Goal: Find contact information: Find contact information

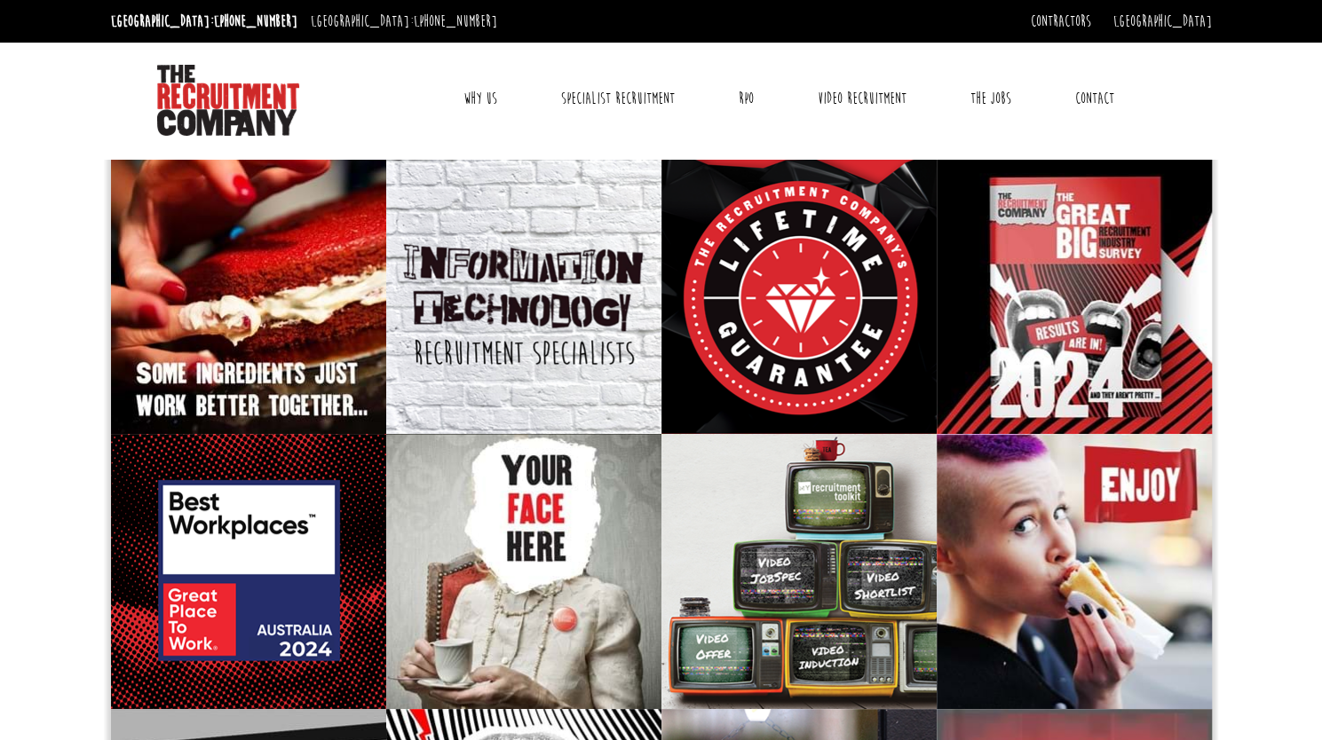
click at [478, 98] on link "Why Us" at bounding box center [480, 98] width 60 height 44
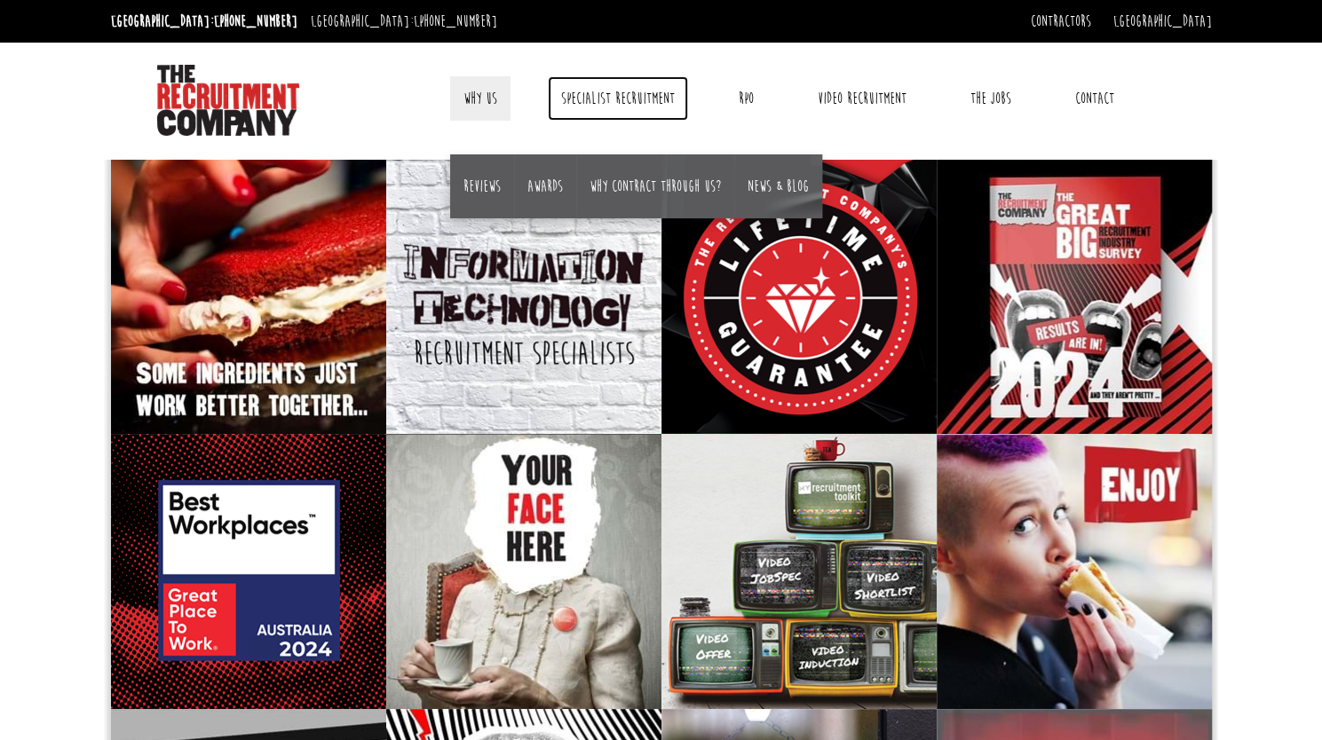
click at [623, 98] on link "Specialist Recruitment" at bounding box center [618, 98] width 140 height 44
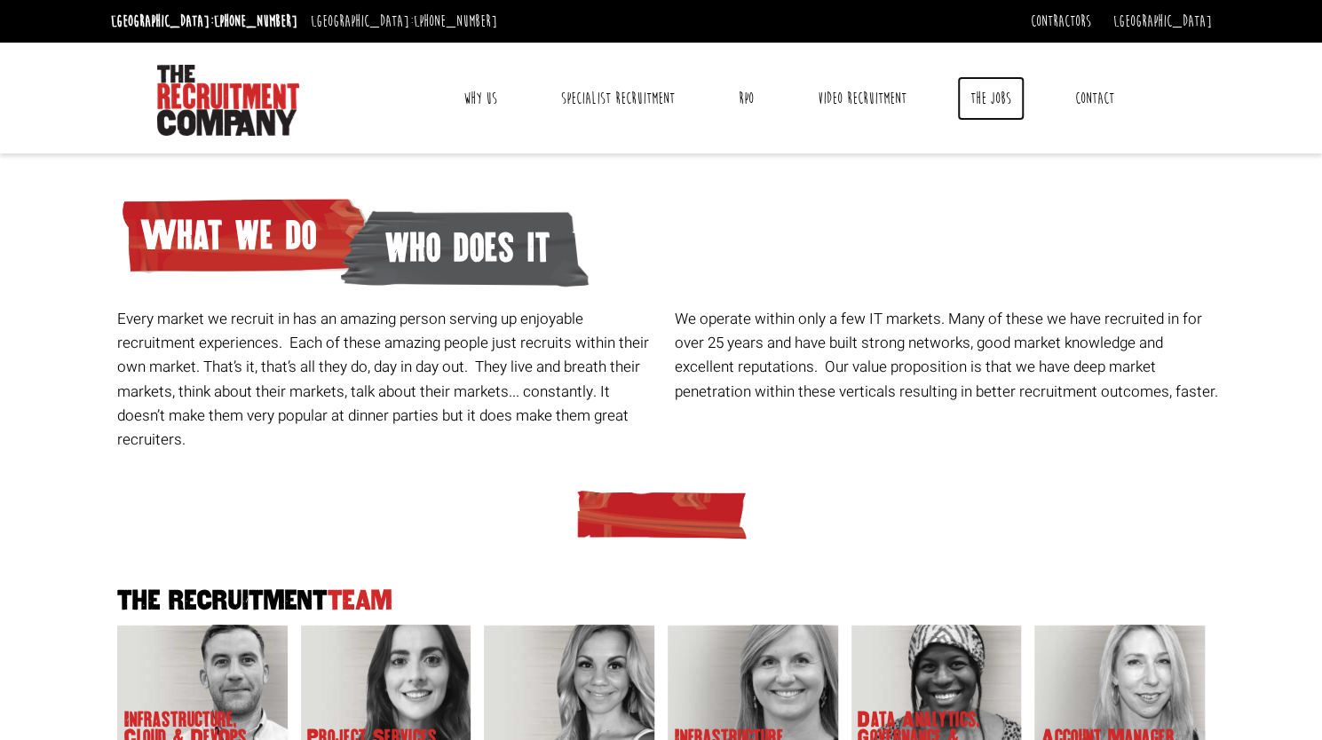
click at [993, 99] on link "The Jobs" at bounding box center [990, 98] width 67 height 44
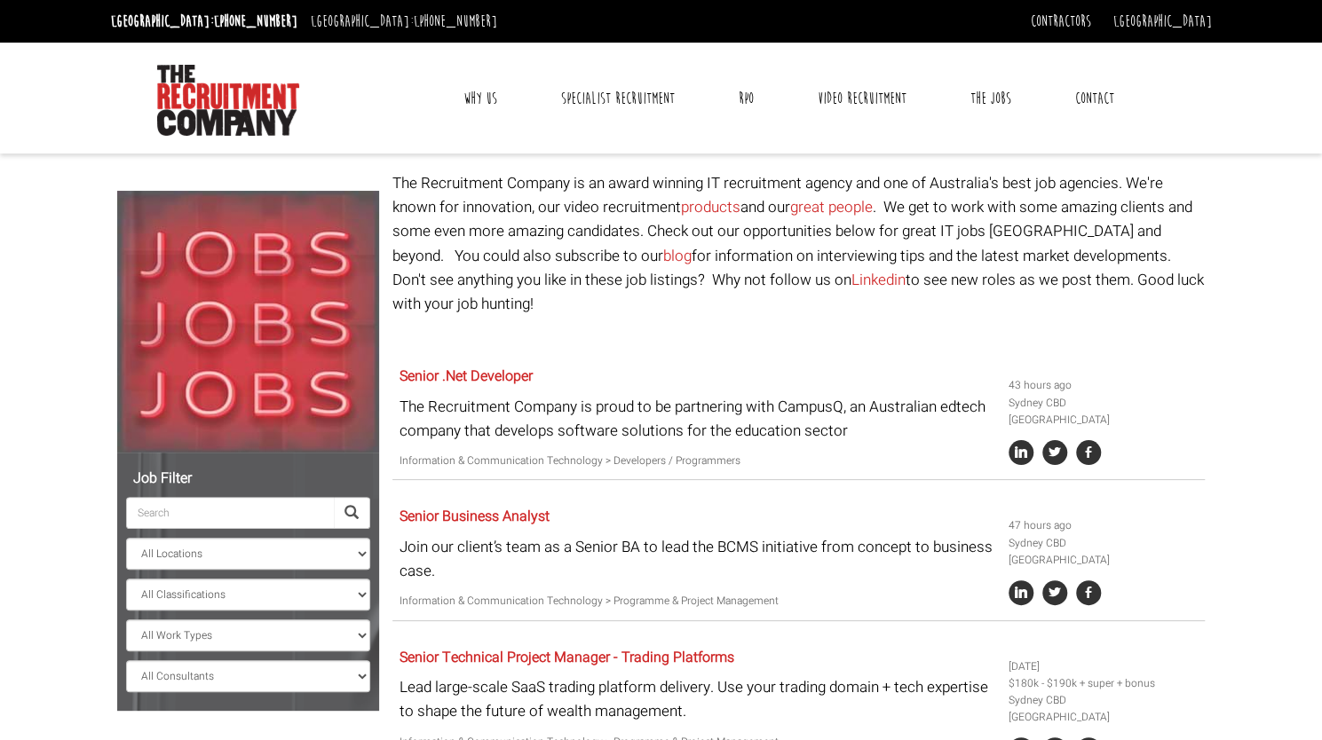
click at [1098, 98] on link "Contact" at bounding box center [1095, 98] width 66 height 44
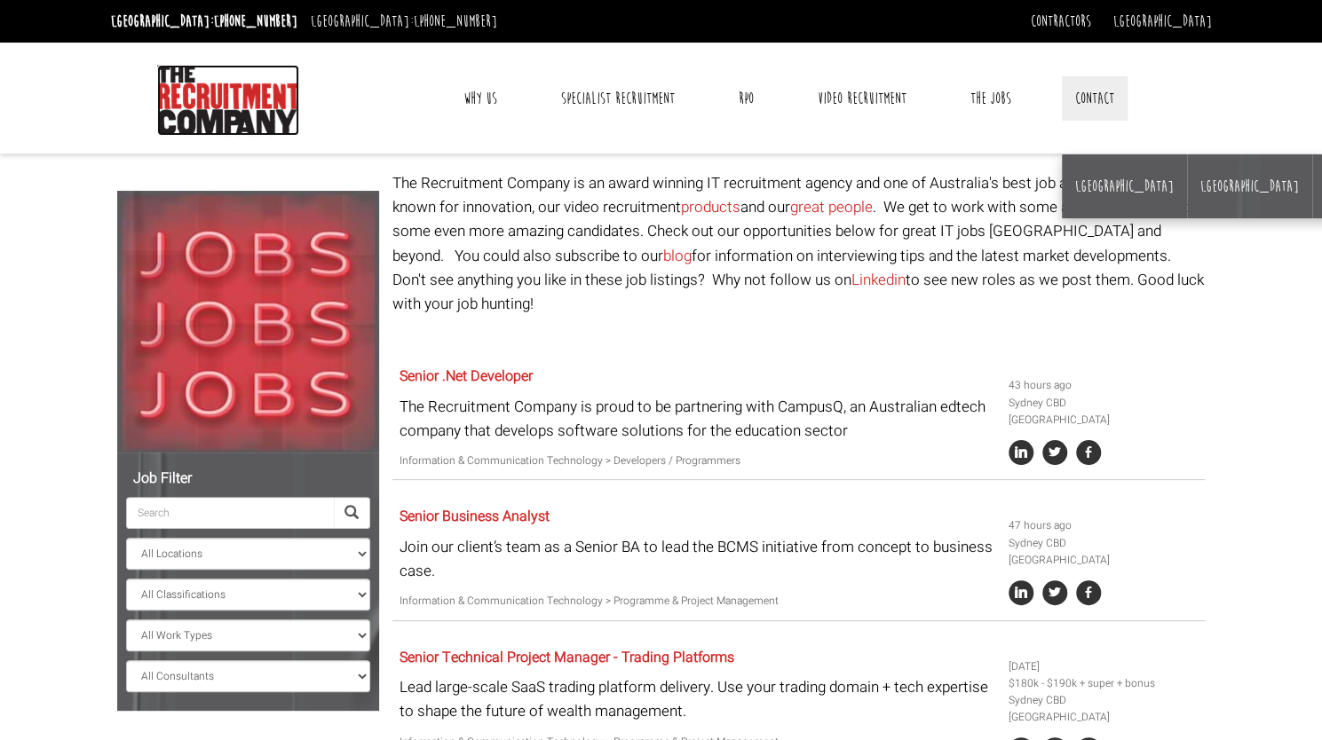
click at [235, 100] on img at bounding box center [228, 100] width 142 height 71
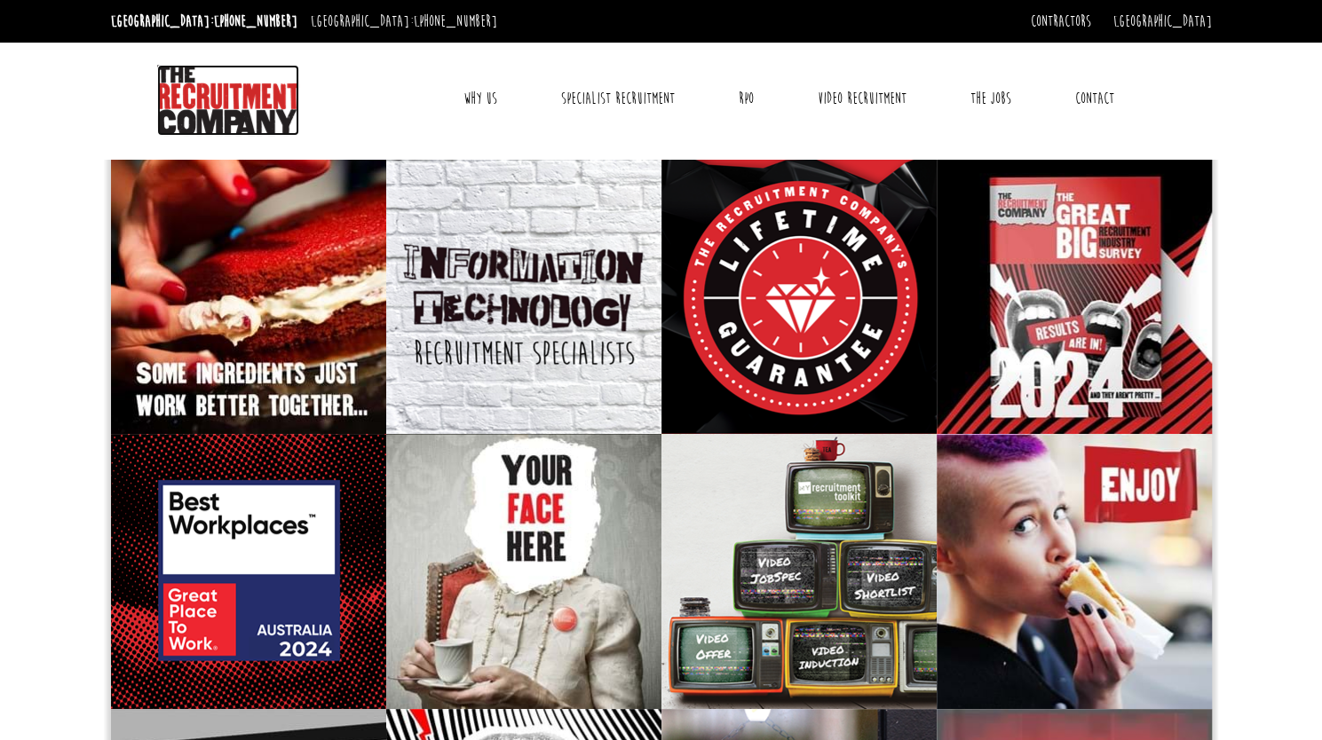
click at [252, 109] on img at bounding box center [228, 100] width 142 height 71
click at [1105, 99] on link "Contact" at bounding box center [1095, 98] width 66 height 44
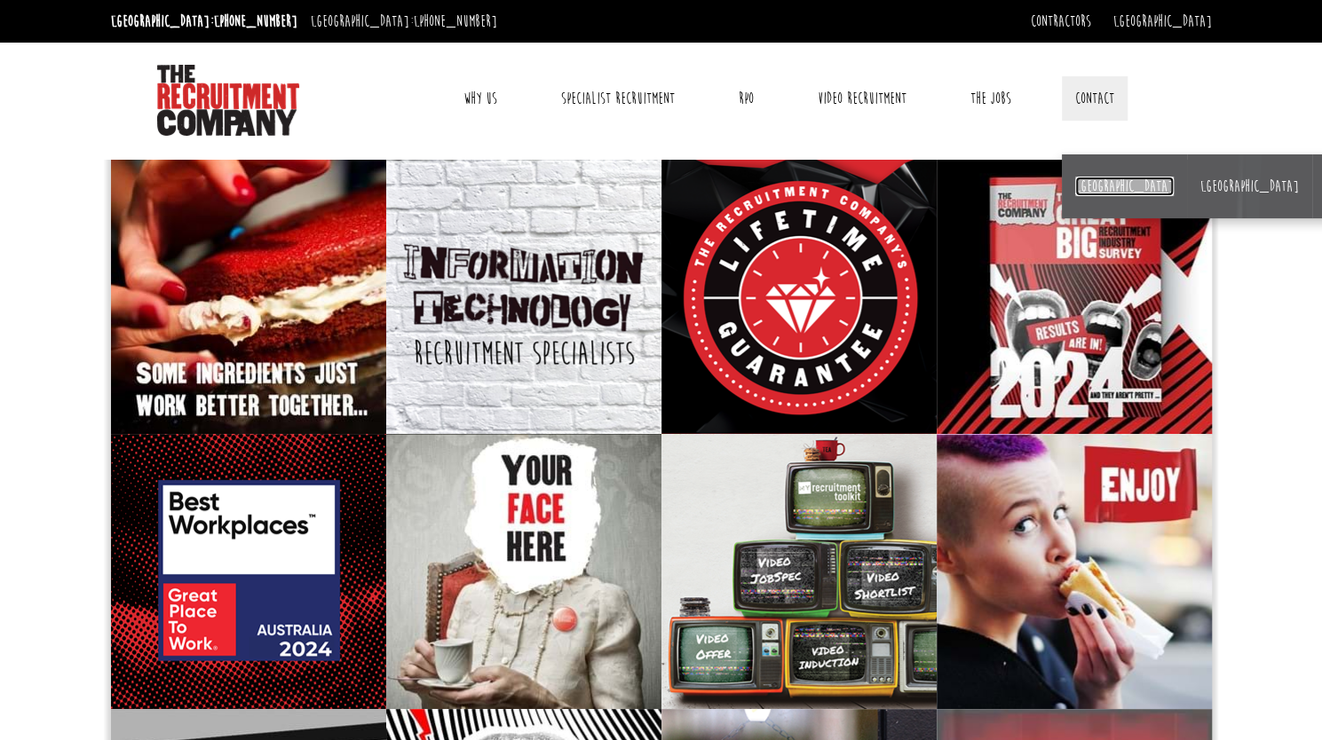
click at [1089, 187] on link "[GEOGRAPHIC_DATA]" at bounding box center [1124, 187] width 99 height 20
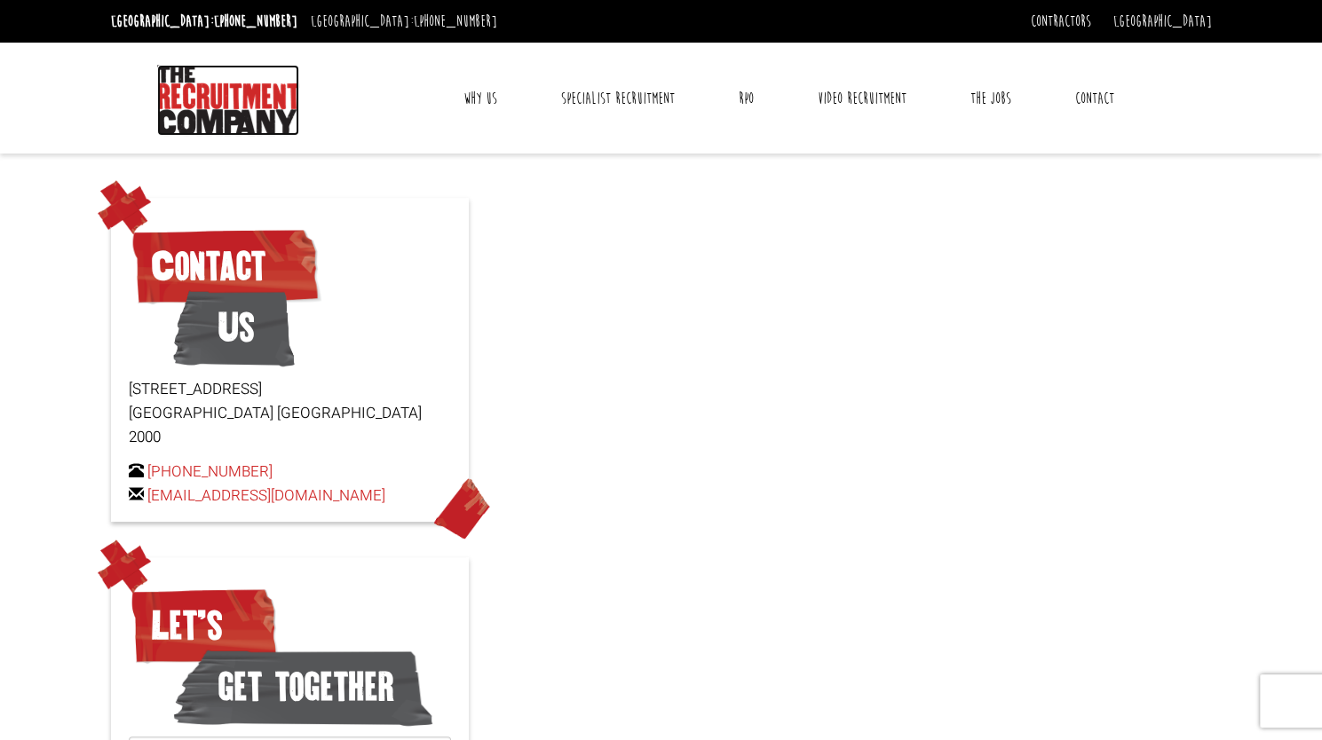
click at [199, 111] on img at bounding box center [228, 100] width 142 height 71
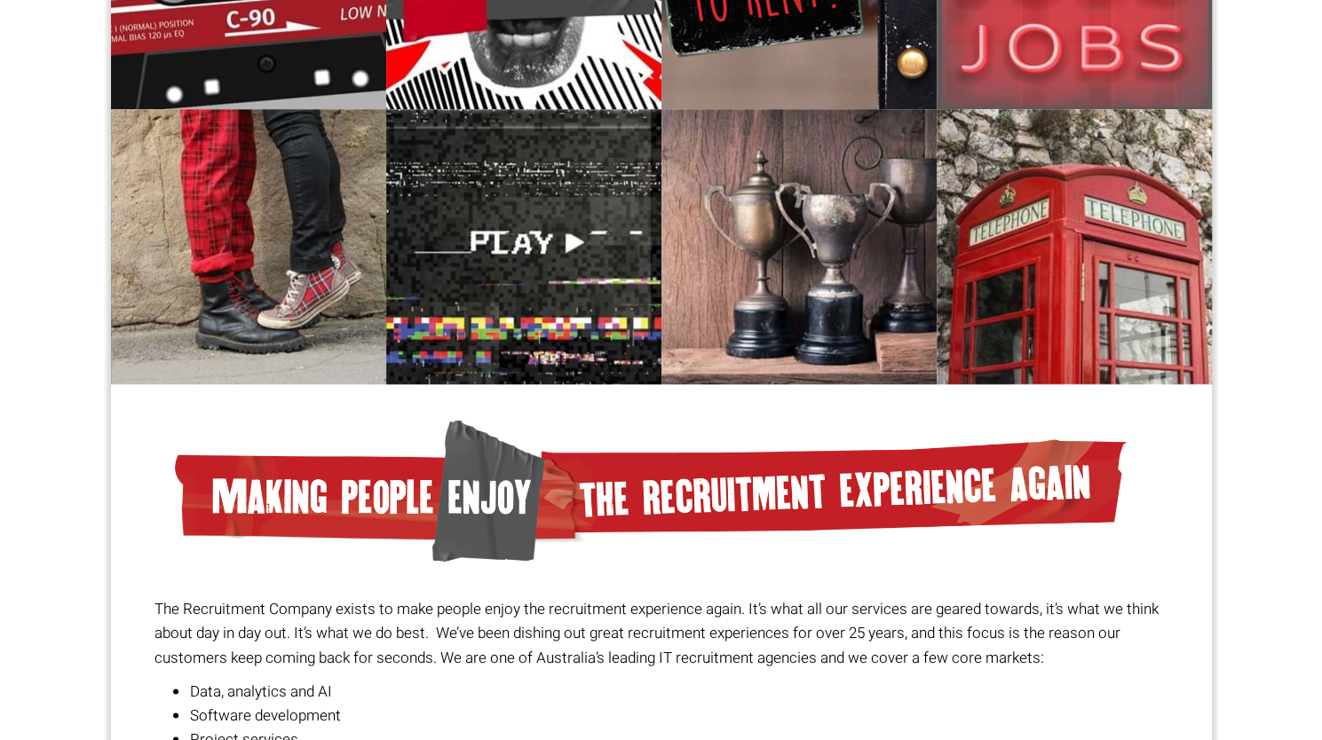
scroll to position [915, 0]
